Goal: Transaction & Acquisition: Purchase product/service

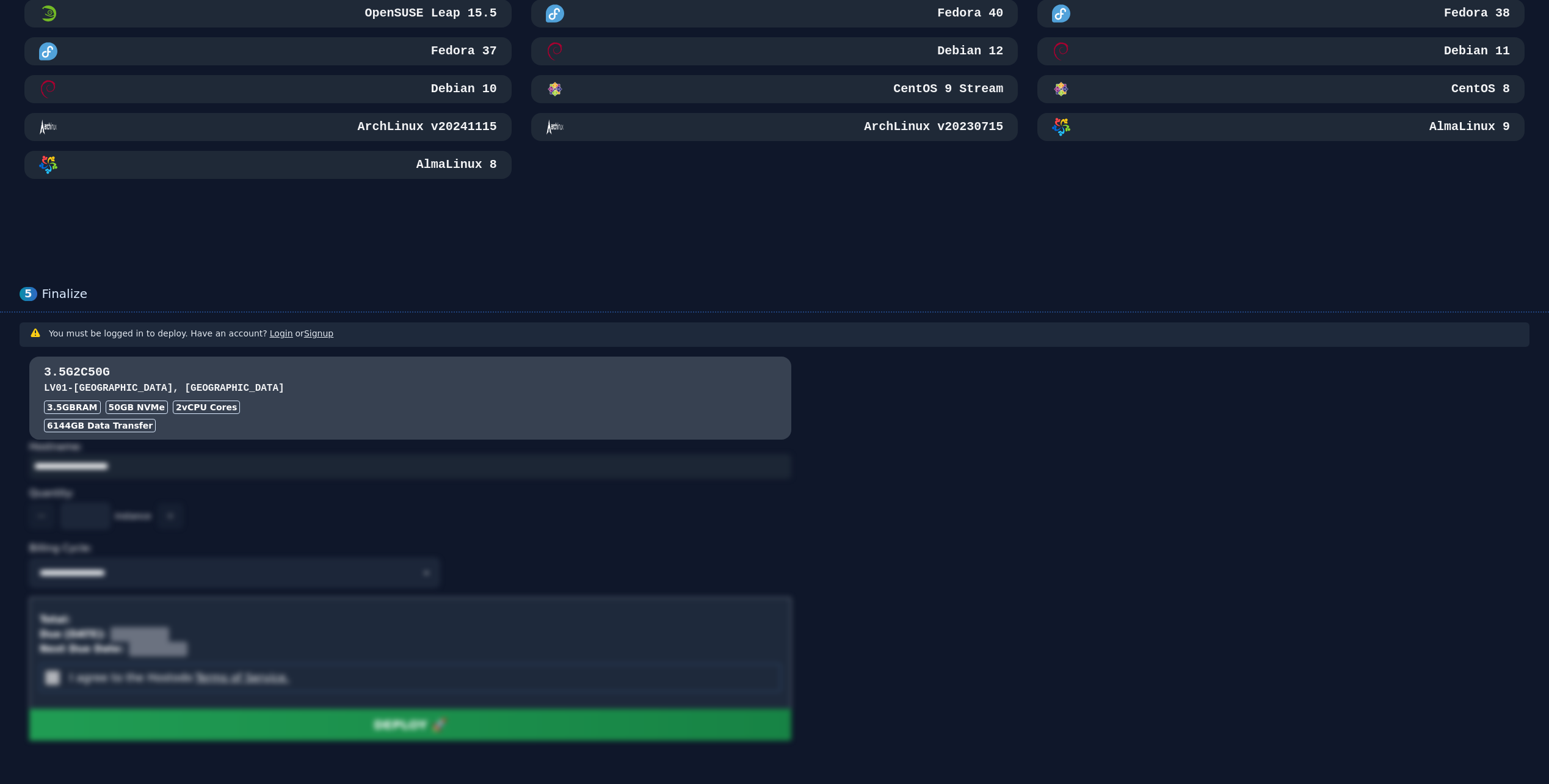
scroll to position [735, 0]
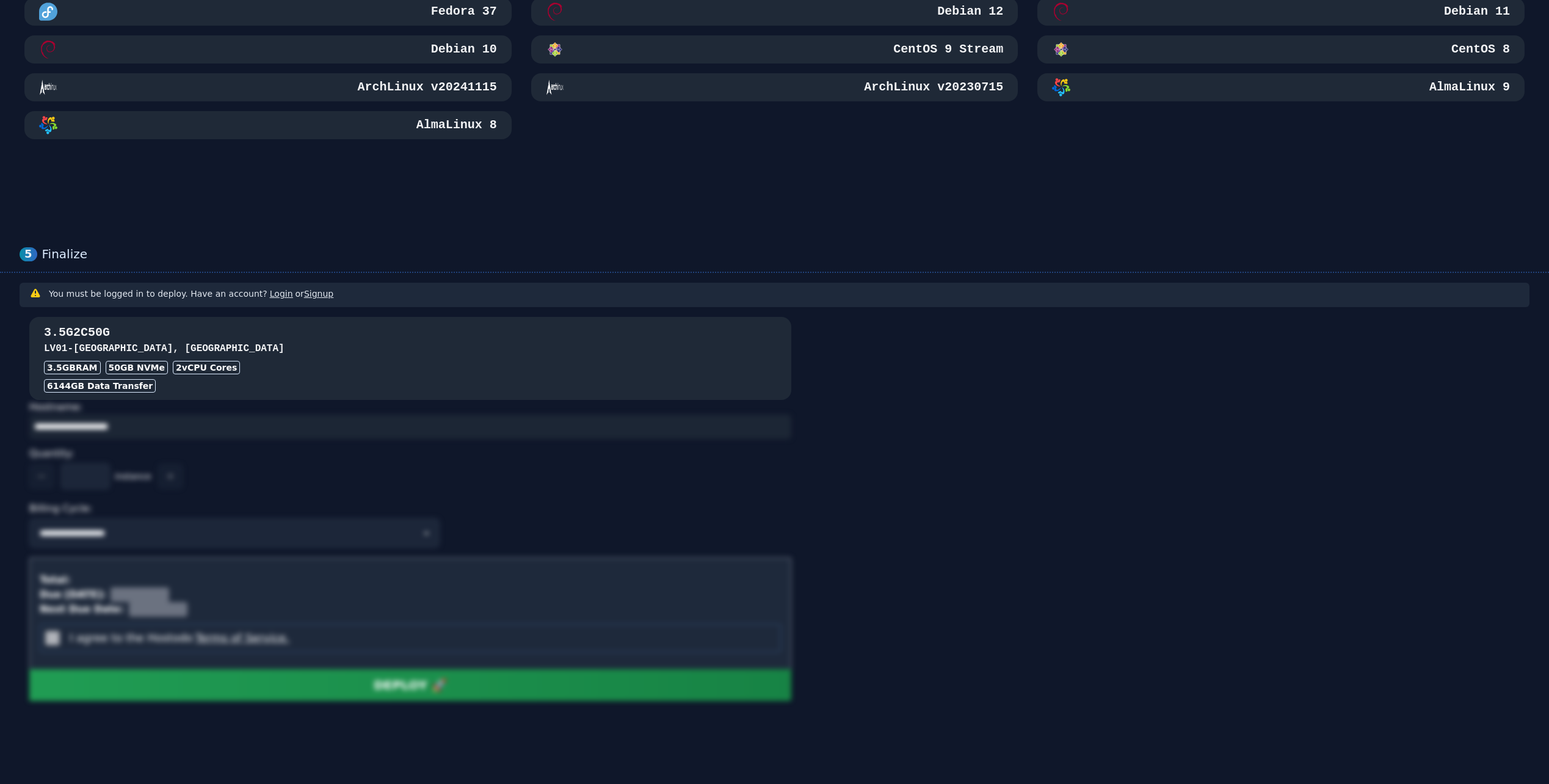
click at [465, 388] on div "6144 GB Data Transfer" at bounding box center [410, 386] width 733 height 13
click at [465, 369] on div "3.5GB RAM 50 GB NVMe 2 vCPU Cores" at bounding box center [410, 367] width 733 height 13
click at [478, 358] on div "3.5G2C50G LV01 - [GEOGRAPHIC_DATA] 3.5GB RAM 50 GB NVMe 2 vCPU Cores 6144 GB Da…" at bounding box center [410, 358] width 762 height 69
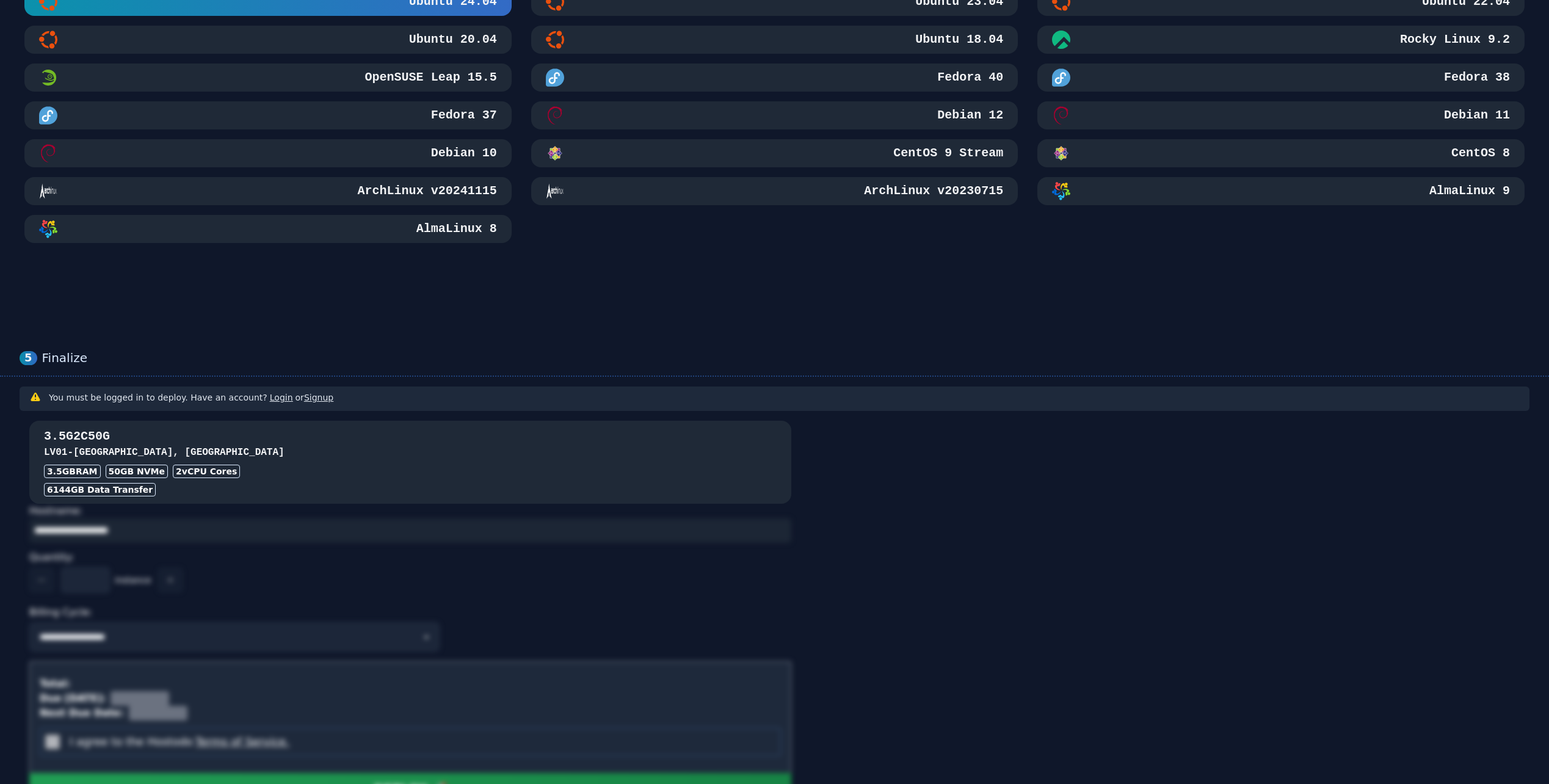
scroll to position [612, 0]
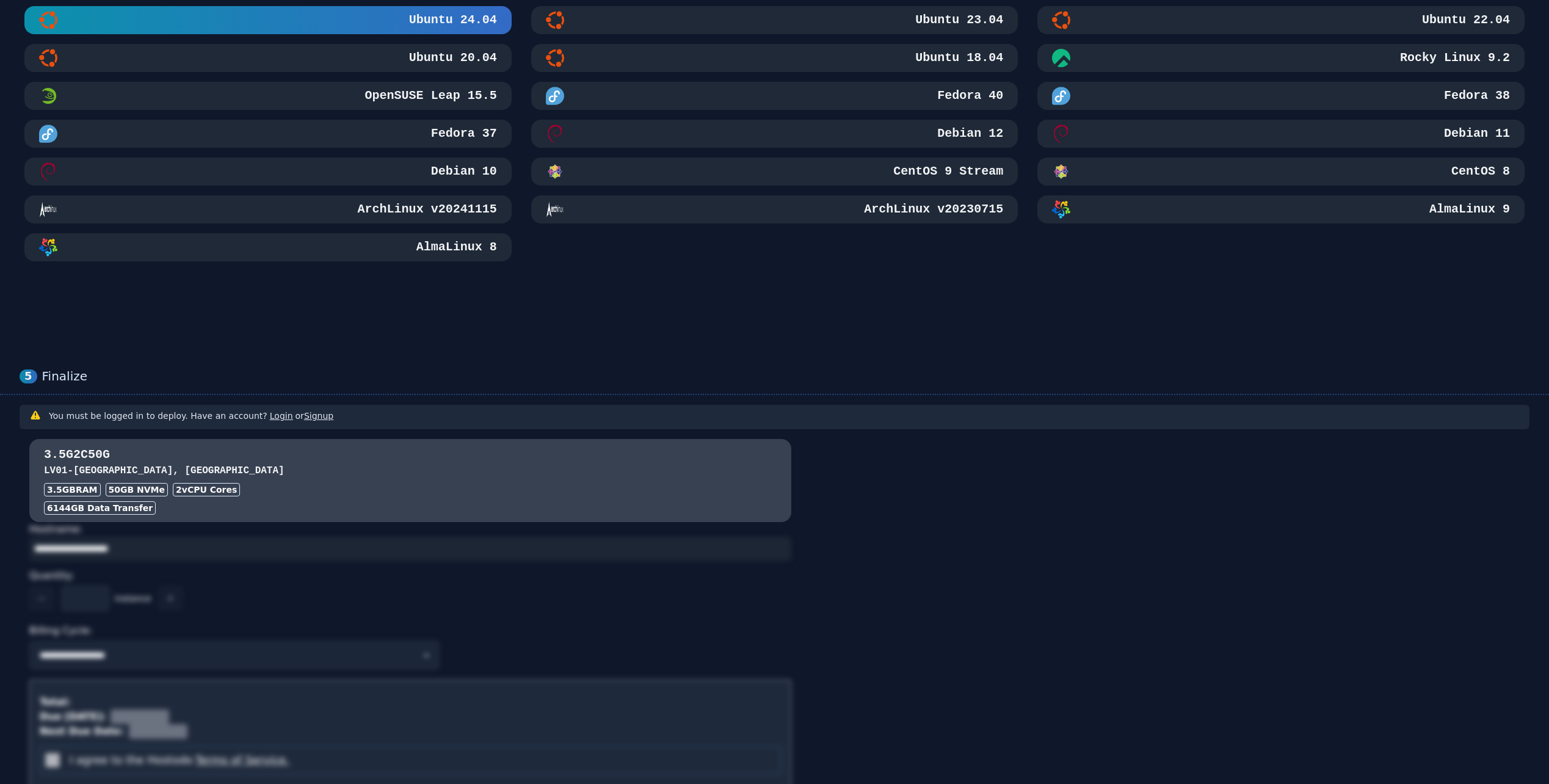
click at [276, 417] on link "Login" at bounding box center [281, 416] width 23 height 10
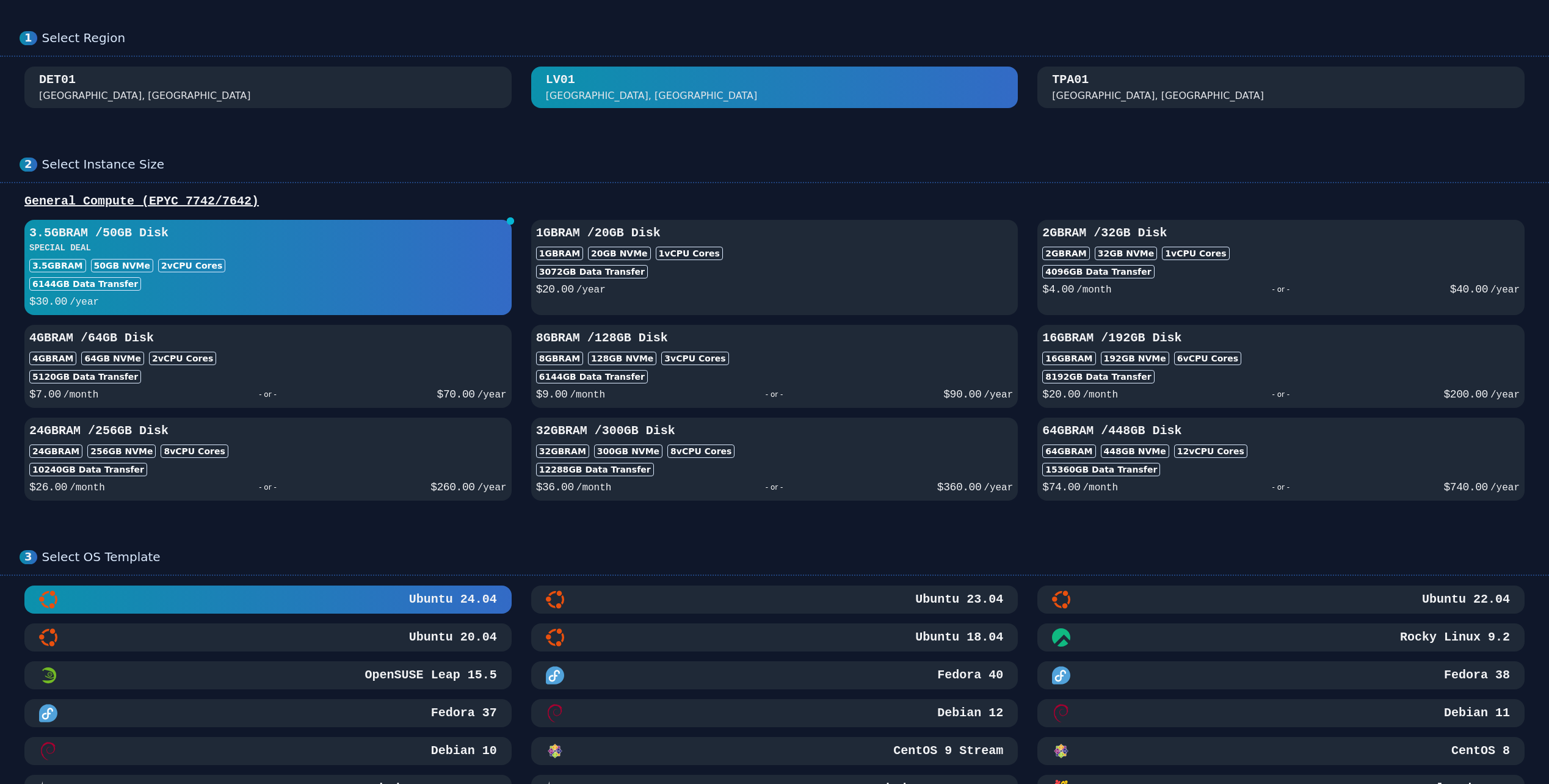
scroll to position [0, 0]
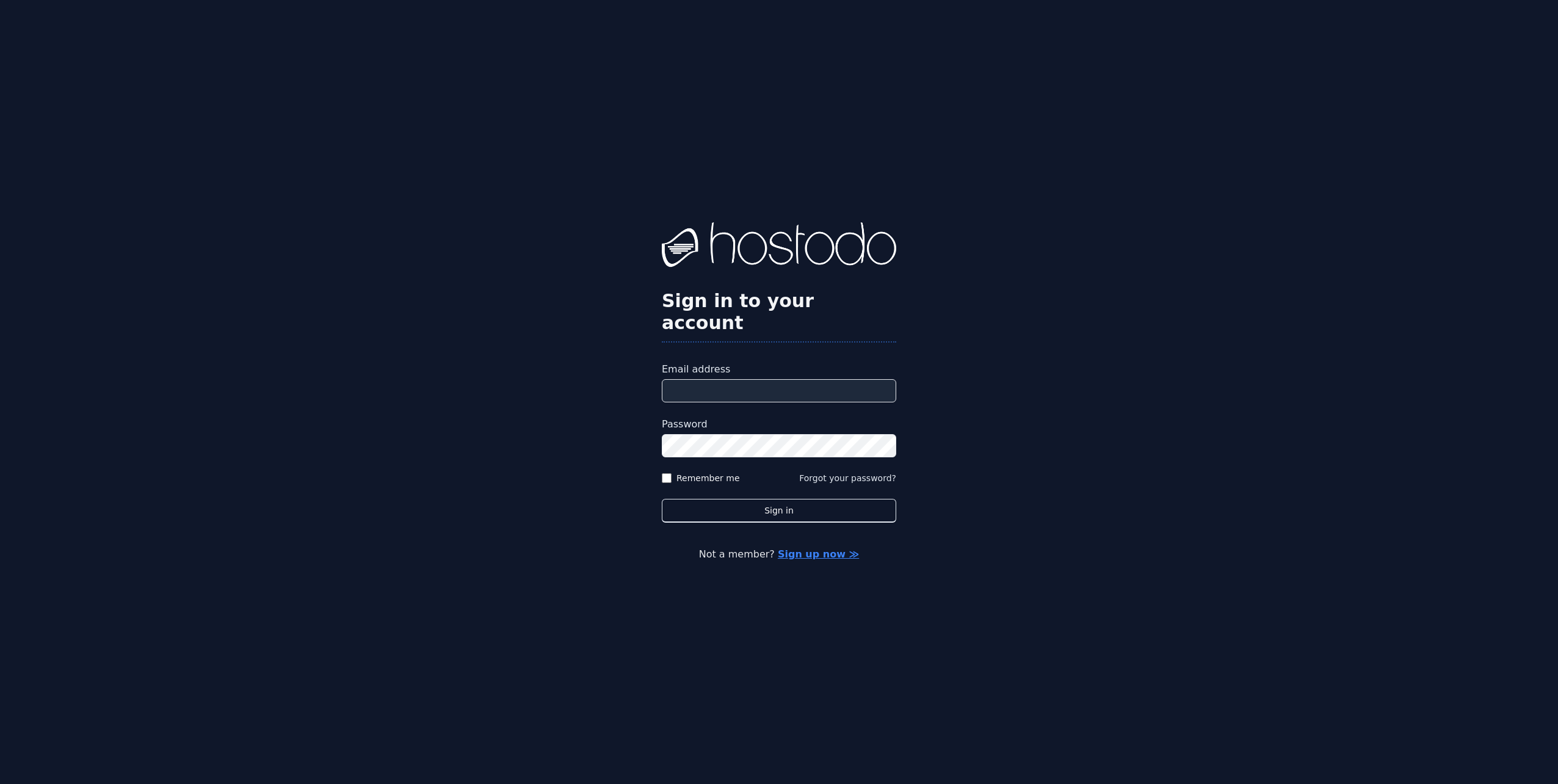
click at [817, 548] on link "Sign up now ≫" at bounding box center [818, 554] width 82 height 12
